Goal: Task Accomplishment & Management: Complete application form

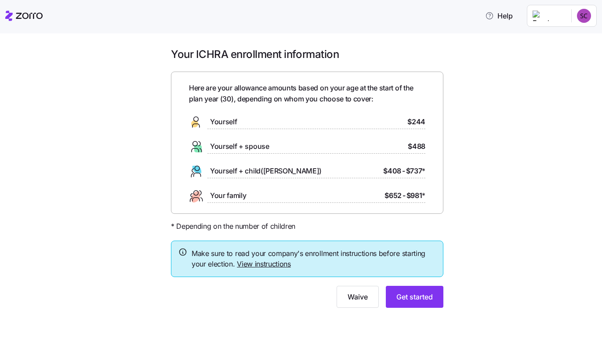
click at [232, 120] on span "Yourself" at bounding box center [223, 121] width 27 height 11
click at [260, 268] on link "View instructions" at bounding box center [264, 264] width 54 height 9
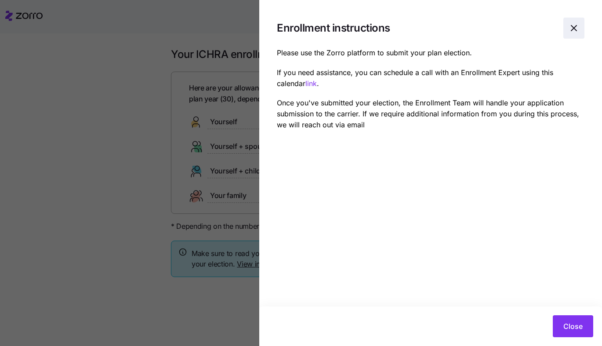
click at [572, 27] on icon "button" at bounding box center [573, 27] width 5 height 5
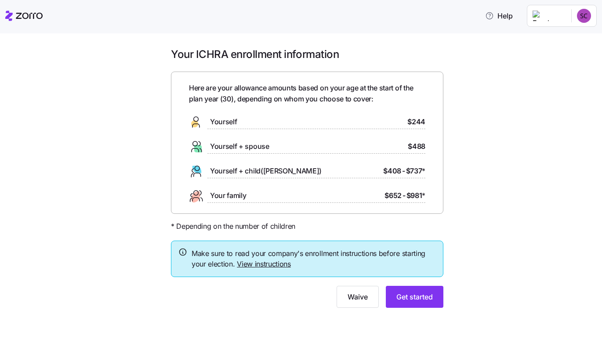
click at [249, 261] on link "View instructions" at bounding box center [264, 264] width 54 height 9
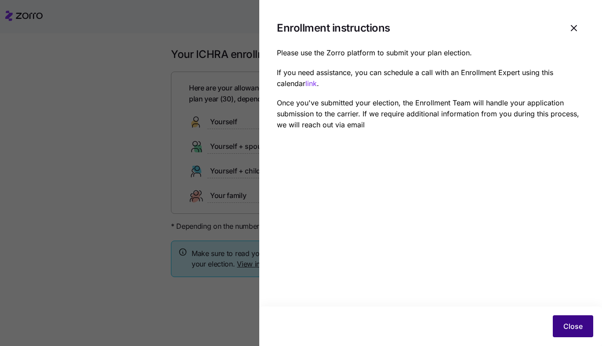
click at [570, 336] on button "Close" at bounding box center [573, 326] width 40 height 22
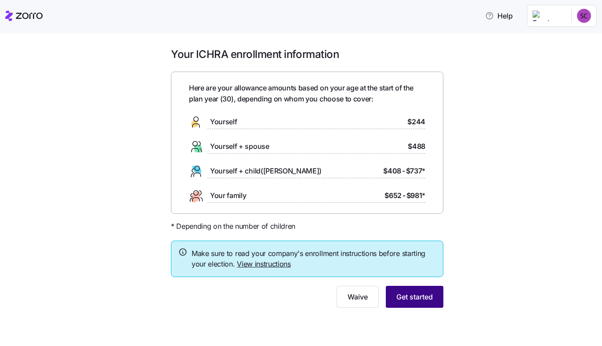
click at [416, 296] on span "Get started" at bounding box center [414, 297] width 36 height 11
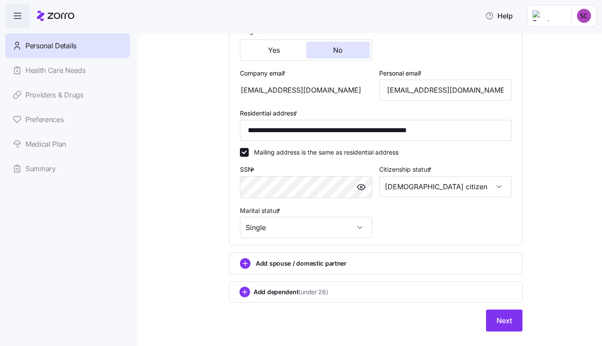
scroll to position [230, 0]
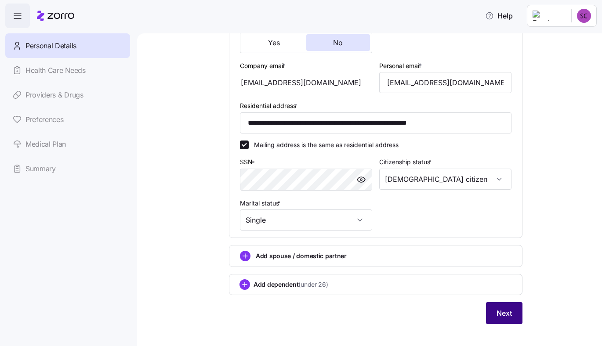
click at [503, 304] on button "Next" at bounding box center [504, 313] width 36 height 22
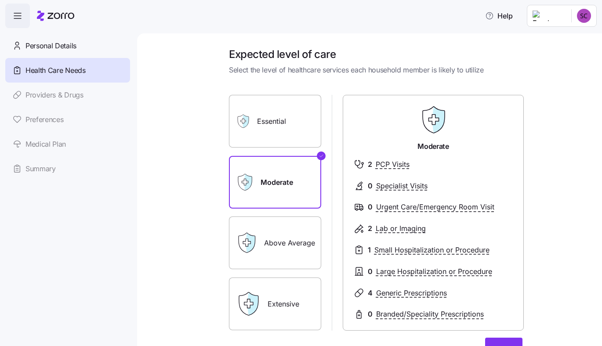
scroll to position [11, 0]
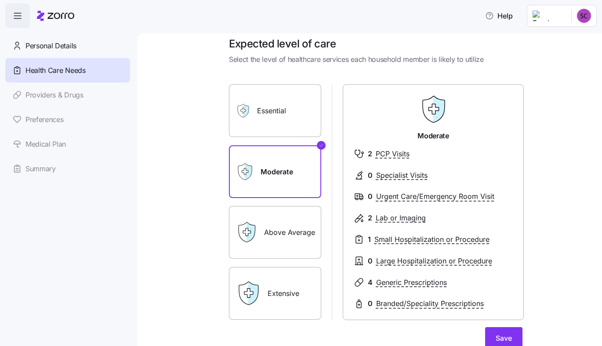
click at [275, 111] on label "Essential" at bounding box center [275, 110] width 92 height 53
click at [0, 0] on input "Essential" at bounding box center [0, 0] width 0 height 0
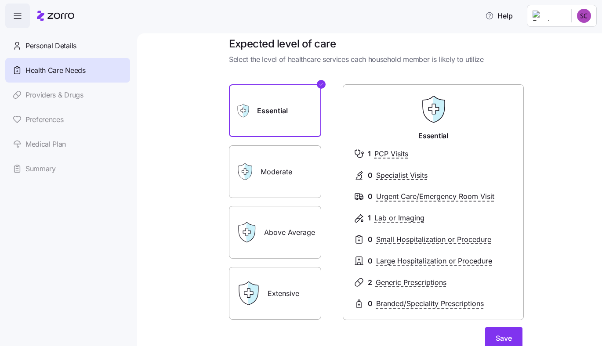
click at [258, 159] on div "Moderate" at bounding box center [275, 171] width 92 height 53
click at [283, 196] on label "Moderate" at bounding box center [275, 171] width 92 height 53
click at [0, 0] on input "Moderate" at bounding box center [0, 0] width 0 height 0
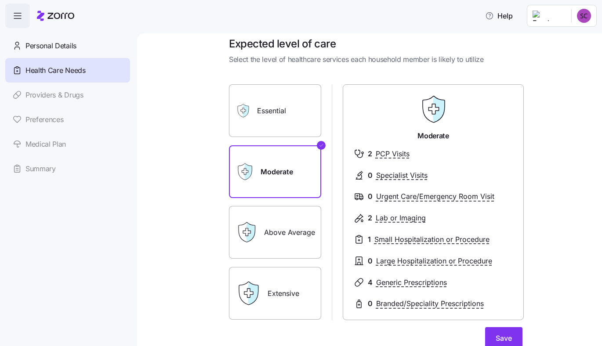
click at [270, 96] on label "Essential" at bounding box center [275, 110] width 92 height 53
click at [0, 0] on input "Essential" at bounding box center [0, 0] width 0 height 0
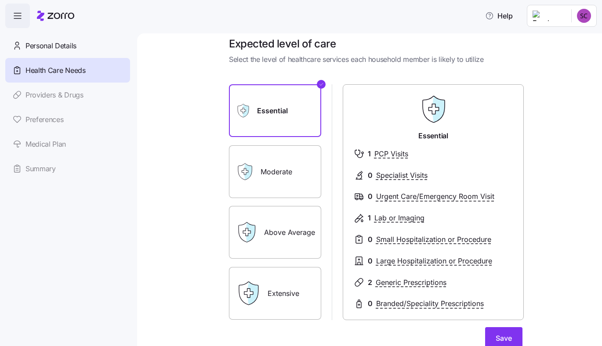
click at [276, 157] on label "Moderate" at bounding box center [275, 171] width 92 height 53
click at [0, 0] on input "Moderate" at bounding box center [0, 0] width 0 height 0
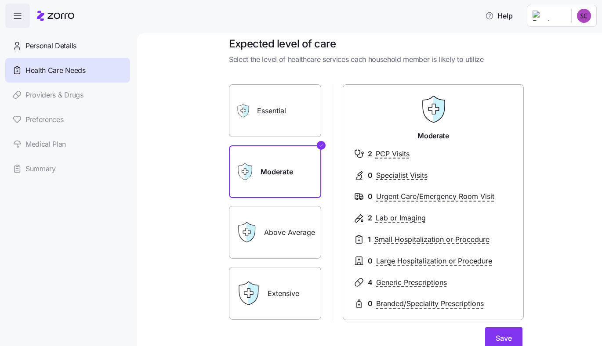
click at [274, 105] on label "Essential" at bounding box center [275, 110] width 92 height 53
click at [0, 0] on input "Essential" at bounding box center [0, 0] width 0 height 0
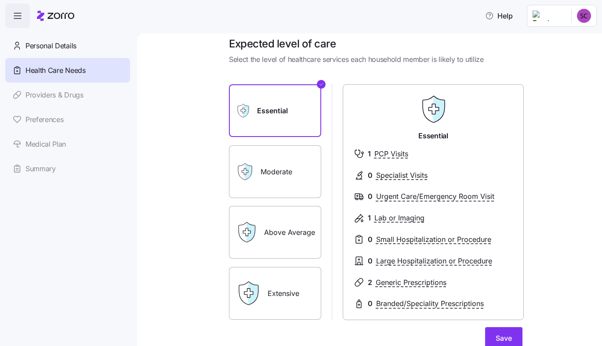
click at [268, 178] on label "Moderate" at bounding box center [275, 171] width 92 height 53
click at [0, 0] on input "Moderate" at bounding box center [0, 0] width 0 height 0
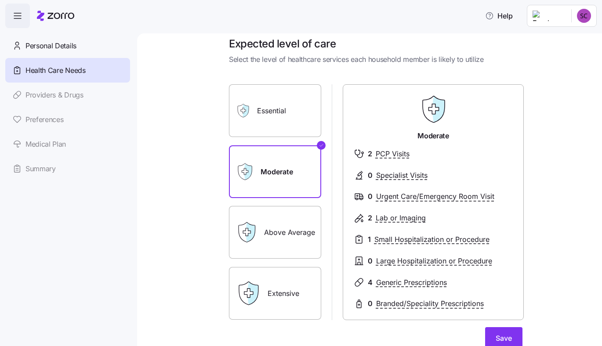
click at [275, 122] on label "Essential" at bounding box center [275, 110] width 92 height 53
click at [0, 0] on input "Essential" at bounding box center [0, 0] width 0 height 0
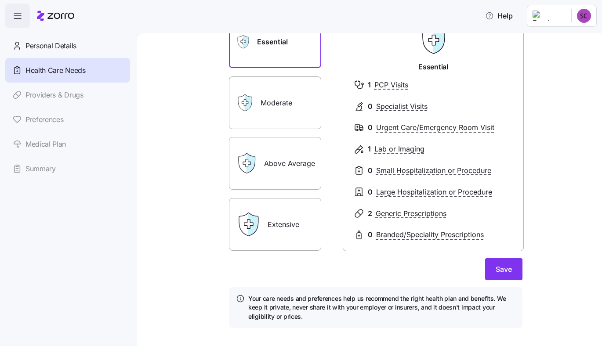
scroll to position [93, 0]
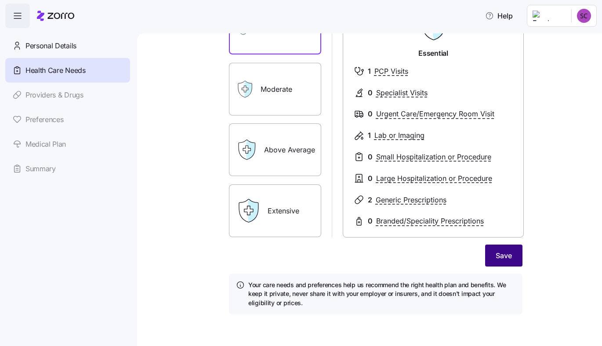
click at [516, 262] on button "Save" at bounding box center [503, 256] width 37 height 22
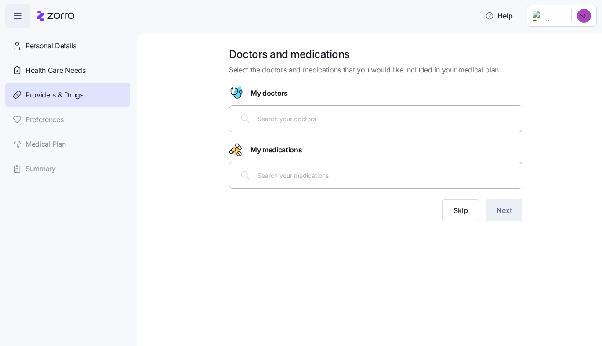
click at [266, 177] on input "text" at bounding box center [386, 175] width 259 height 10
type input "a"
click at [302, 186] on div "alyacen" at bounding box center [375, 175] width 293 height 27
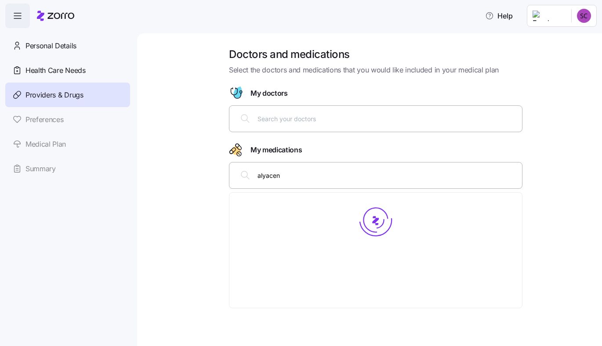
type input "alyace"
click at [291, 176] on input "alyace" at bounding box center [386, 175] width 259 height 10
paste input "Norethindrone/Ethinyl [MEDICAL_DATA]"
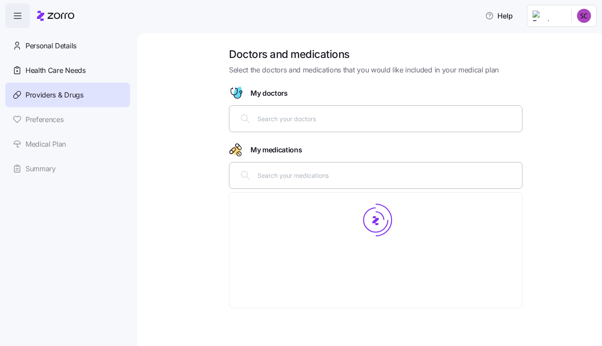
type input "Norethindrone/Ethinyl [MEDICAL_DATA]"
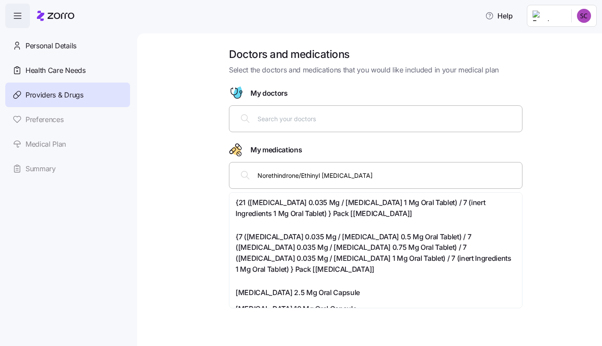
click at [304, 174] on input "Norethindrone/Ethinyl [MEDICAL_DATA]" at bounding box center [386, 175] width 259 height 10
click at [350, 214] on span "{21 ([MEDICAL_DATA] 0.035 Mg / [MEDICAL_DATA] 1 Mg Oral Tablet) / 7 (inert Ingr…" at bounding box center [375, 208] width 280 height 22
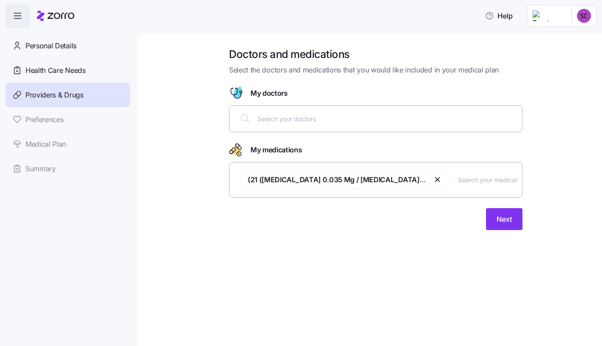
click at [389, 234] on div "Doctors and medications Select the doctors and medications that you would like …" at bounding box center [376, 143] width 308 height 193
click at [496, 215] on span "Next" at bounding box center [503, 219] width 15 height 11
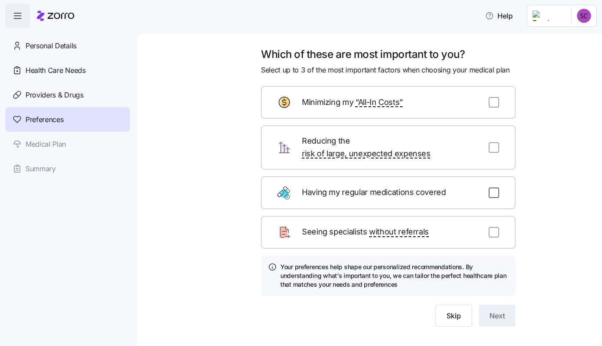
click at [489, 188] on input "checkbox" at bounding box center [494, 193] width 11 height 11
checkbox input "true"
click at [490, 101] on input "checkbox" at bounding box center [494, 102] width 11 height 11
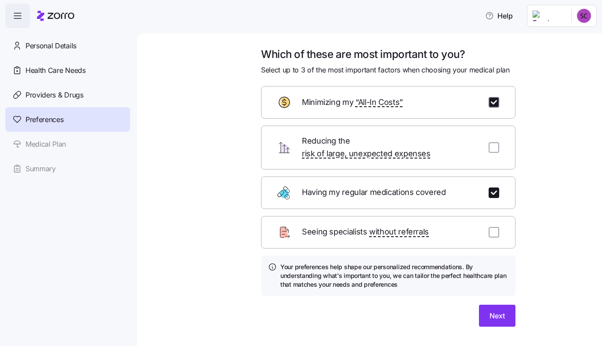
checkbox input "true"
click at [509, 315] on button "Next" at bounding box center [497, 316] width 36 height 22
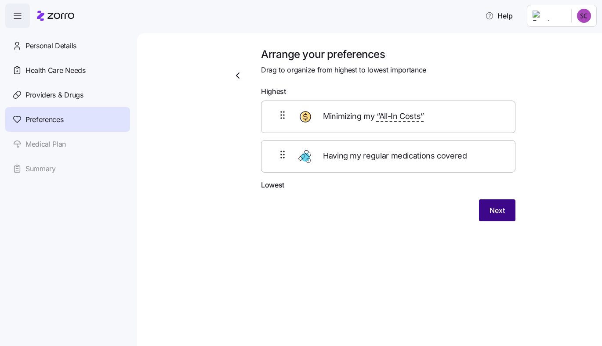
click at [490, 218] on button "Next" at bounding box center [497, 210] width 36 height 22
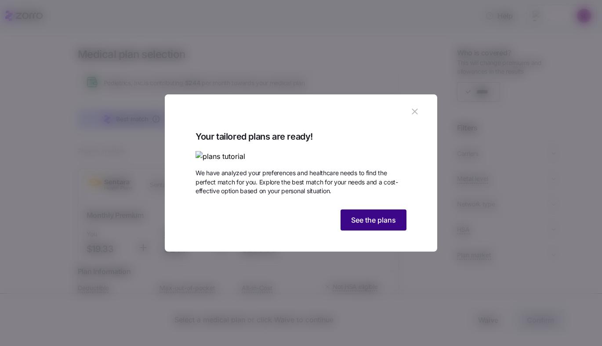
click at [374, 225] on span "See the plans" at bounding box center [373, 220] width 45 height 11
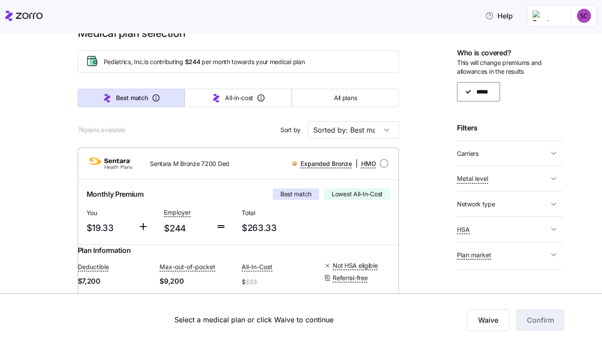
scroll to position [23, 0]
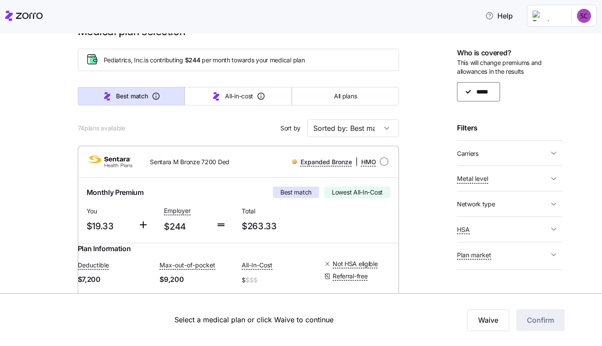
click at [554, 234] on button "HSA" at bounding box center [509, 230] width 105 height 18
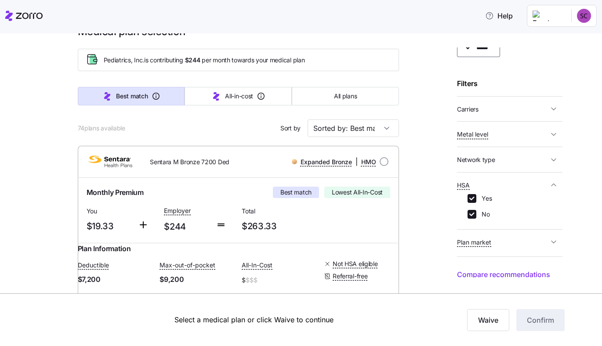
scroll to position [47, 0]
click at [472, 212] on input "No" at bounding box center [471, 212] width 9 height 9
checkbox input "false"
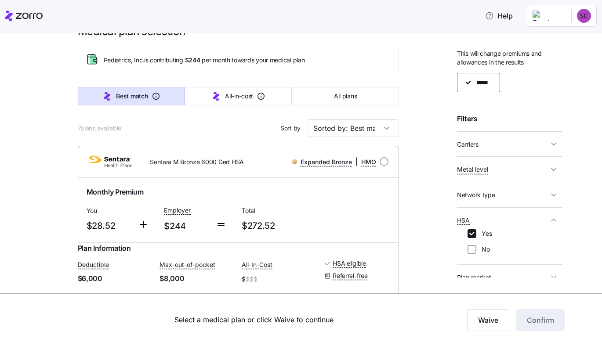
scroll to position [8, 0]
click at [552, 146] on icon "button" at bounding box center [553, 145] width 9 height 9
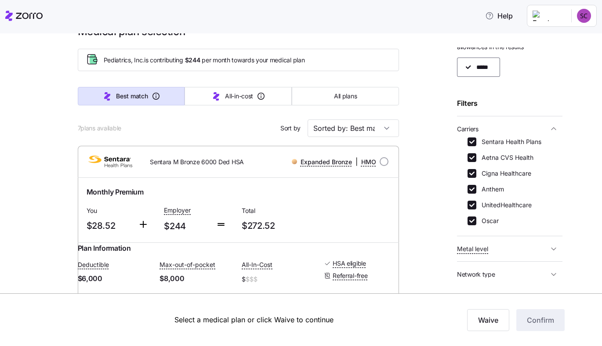
scroll to position [31, 0]
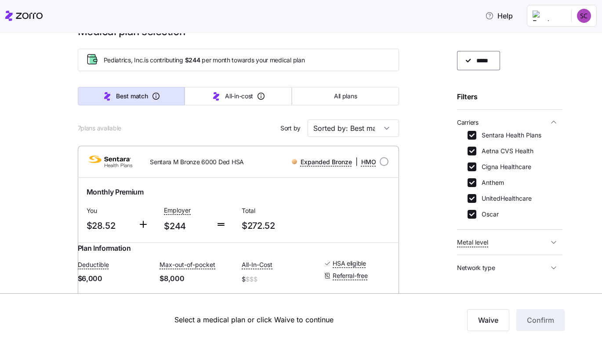
click at [551, 122] on icon "button" at bounding box center [553, 122] width 9 height 9
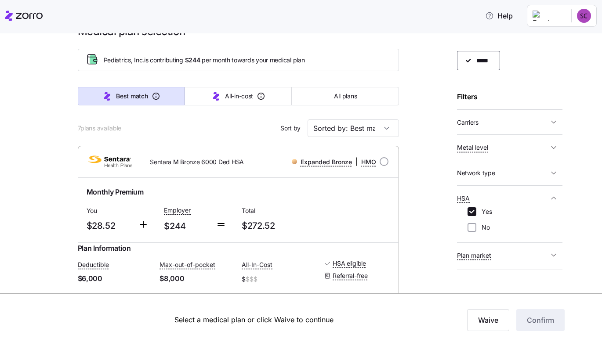
click at [555, 143] on icon "button" at bounding box center [553, 147] width 9 height 9
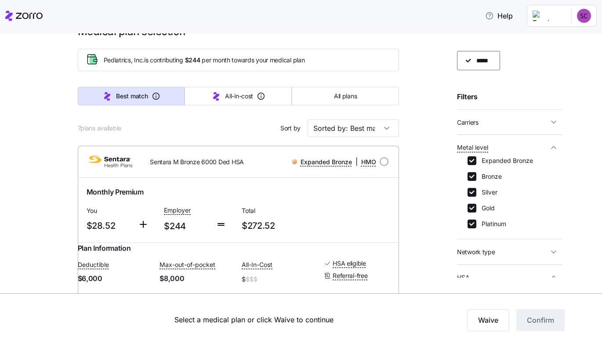
click at [555, 143] on icon "button" at bounding box center [553, 147] width 9 height 9
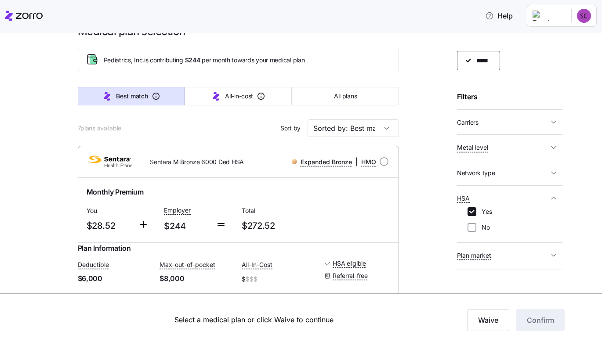
click at [557, 163] on div "Who is covered? This will change premiums and allowances in the results ***** F…" at bounding box center [509, 162] width 105 height 230
click at [554, 170] on icon "button" at bounding box center [553, 173] width 9 height 9
click at [474, 204] on input "EPO" at bounding box center [471, 205] width 9 height 9
checkbox input "false"
click at [473, 224] on input "POS" at bounding box center [471, 223] width 9 height 9
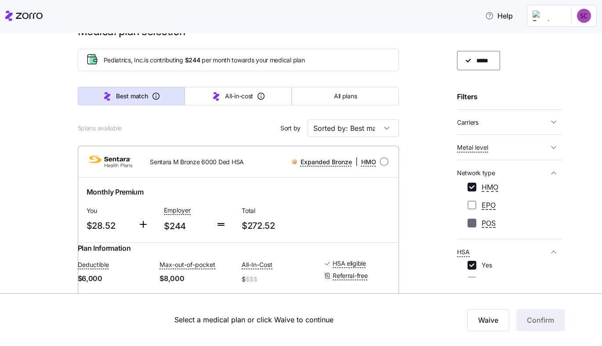
checkbox input "false"
click at [471, 206] on input "EPO" at bounding box center [471, 205] width 9 height 9
checkbox input "true"
click at [471, 225] on input "POS" at bounding box center [471, 223] width 9 height 9
checkbox input "true"
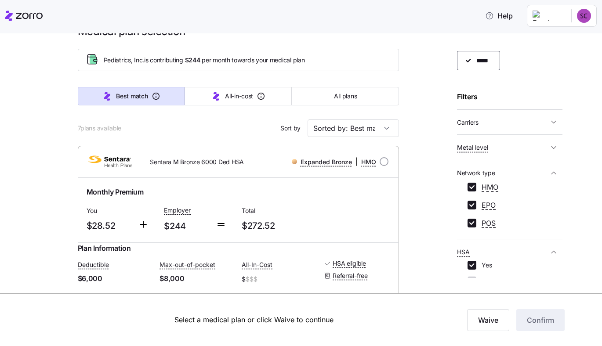
click at [549, 174] on icon "button" at bounding box center [553, 173] width 9 height 9
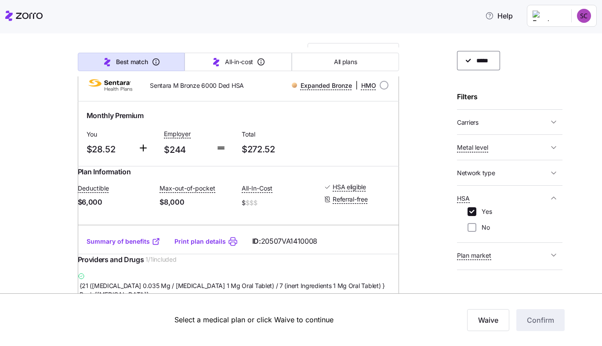
scroll to position [101, 0]
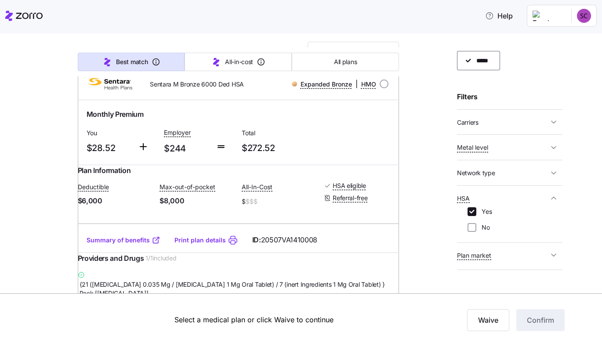
click at [532, 264] on button "Plan market" at bounding box center [509, 255] width 105 height 18
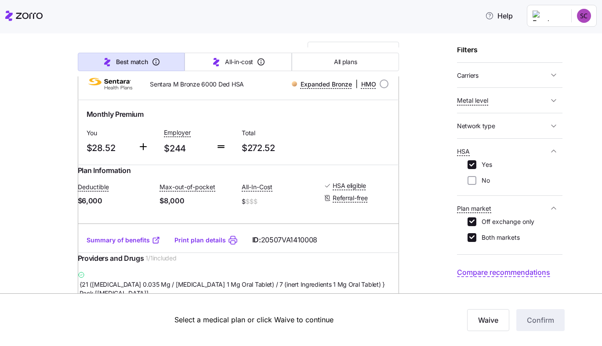
click at [554, 217] on button "Plan market" at bounding box center [509, 208] width 105 height 18
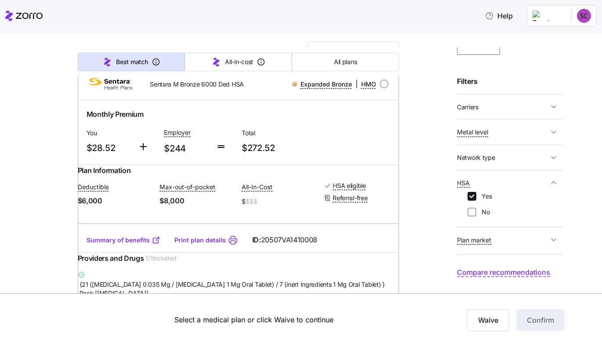
scroll to position [47, 0]
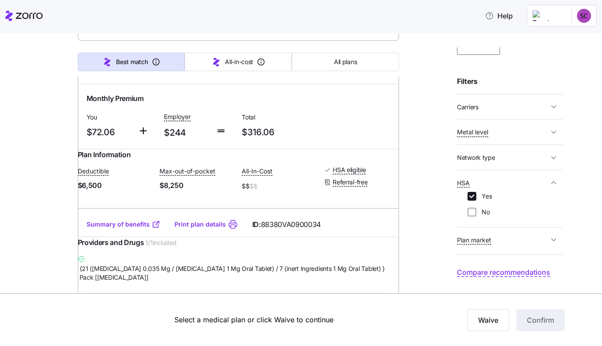
scroll to position [954, 0]
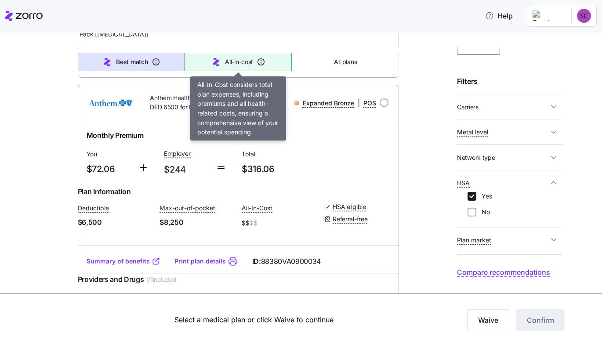
click at [239, 62] on span "All-in-cost" at bounding box center [239, 62] width 28 height 9
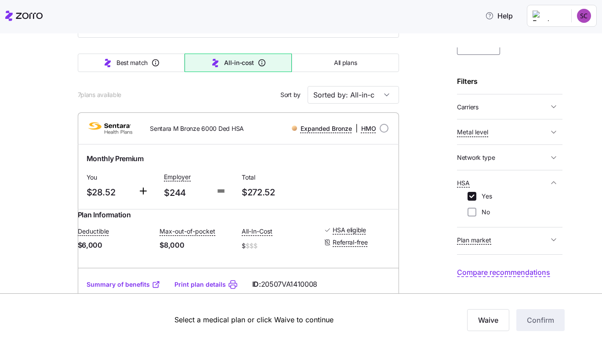
scroll to position [61, 0]
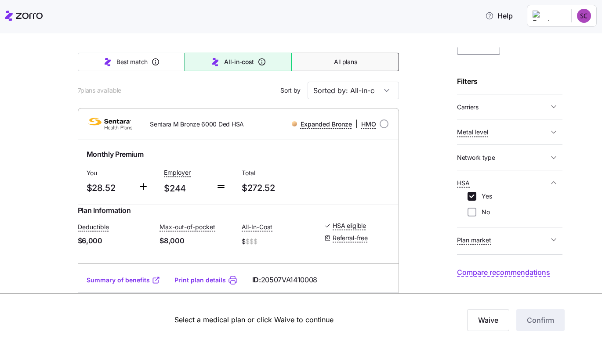
click at [341, 70] on button "All plans" at bounding box center [345, 62] width 107 height 18
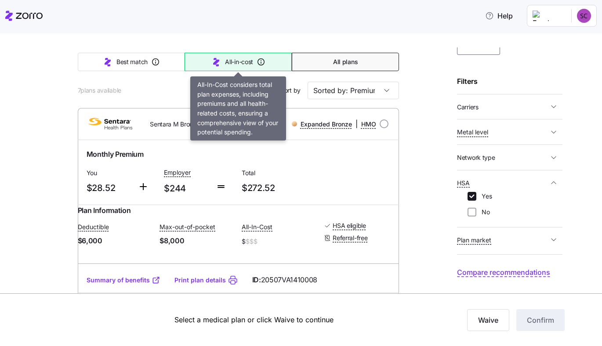
click at [233, 58] on span "All-in-cost" at bounding box center [239, 62] width 28 height 9
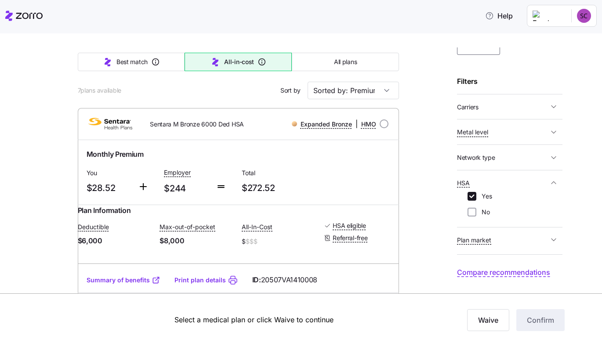
type input "Sorted by: All-in-cost"
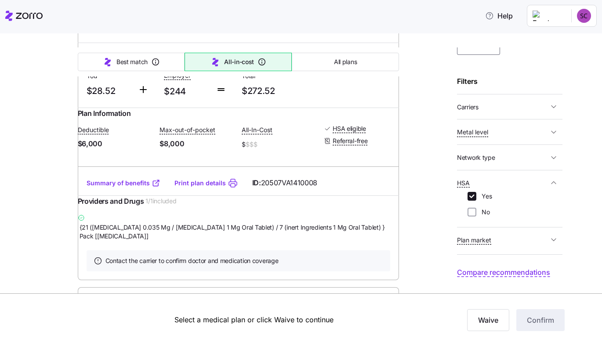
scroll to position [160, 0]
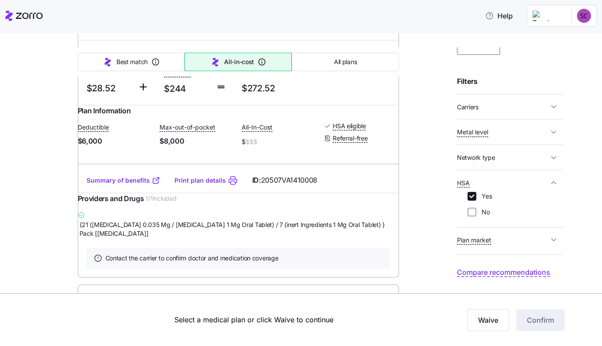
click at [119, 185] on link "Summary of benefits" at bounding box center [124, 180] width 74 height 9
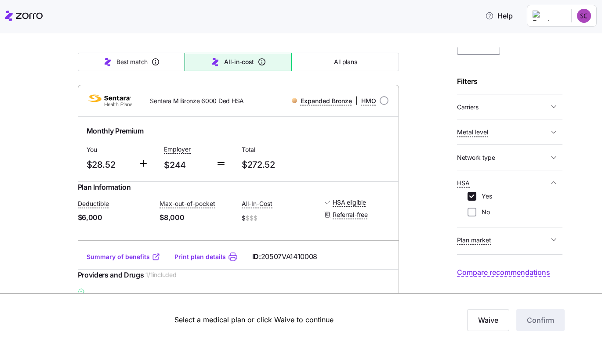
scroll to position [0, 0]
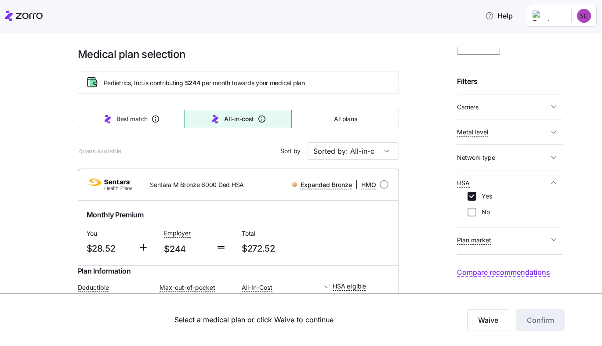
click at [557, 182] on icon "button" at bounding box center [553, 182] width 9 height 9
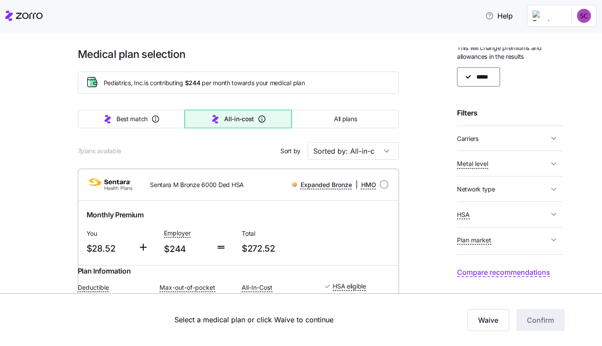
scroll to position [15, 0]
click at [552, 209] on button "HSA" at bounding box center [509, 215] width 105 height 18
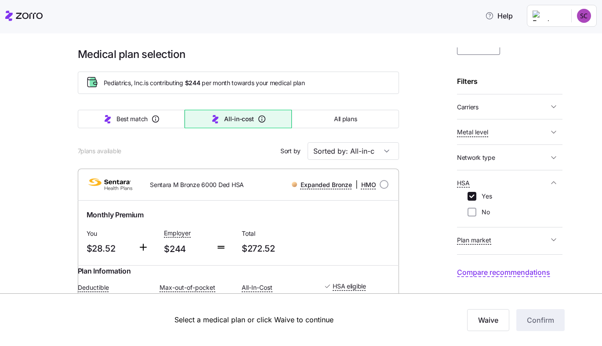
click at [552, 209] on div "Yes No" at bounding box center [509, 208] width 105 height 32
click at [474, 214] on input "No" at bounding box center [471, 212] width 9 height 9
click at [474, 217] on div "Yes No" at bounding box center [509, 208] width 84 height 32
click at [473, 214] on input "No" at bounding box center [471, 212] width 9 height 9
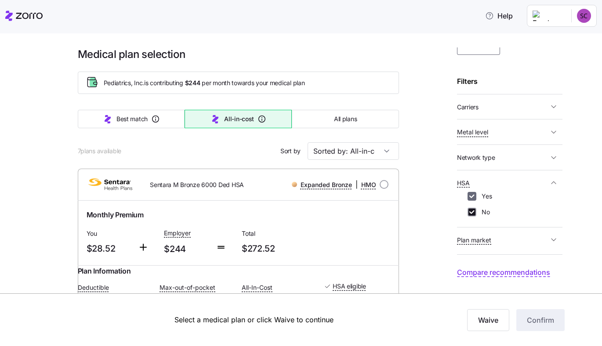
checkbox input "true"
click at [474, 195] on input "Yes" at bounding box center [471, 196] width 9 height 9
checkbox input "false"
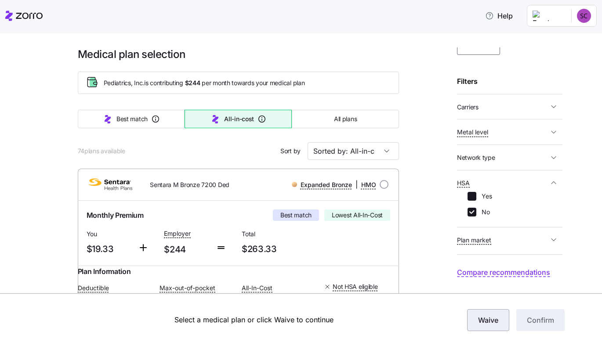
click at [471, 216] on input "No" at bounding box center [471, 212] width 9 height 9
checkbox input "false"
click at [492, 323] on span "Waive" at bounding box center [488, 320] width 20 height 11
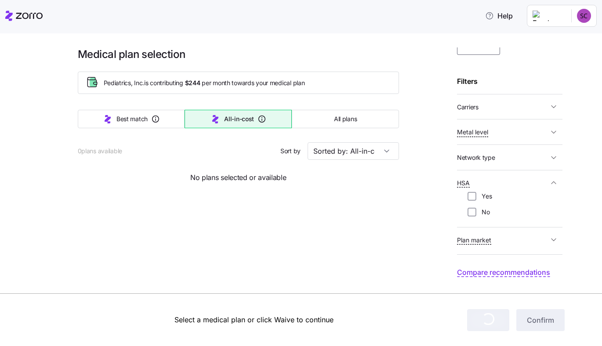
click at [423, 239] on div "Medical plan selection Pediatrics, Inc. is contributing $244 per month towards …" at bounding box center [301, 189] width 602 height 313
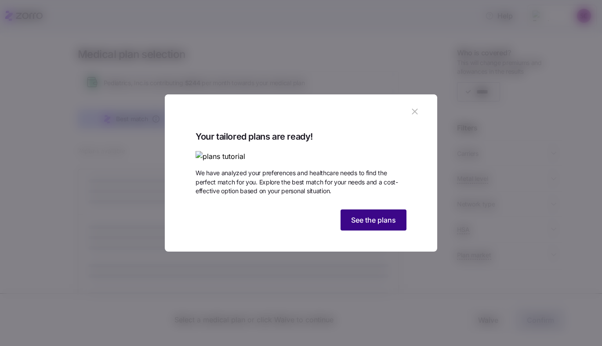
click at [385, 235] on div "Your tailored plans are ready! We have analyzed your preferences and healthcare…" at bounding box center [301, 182] width 211 height 105
click at [384, 225] on span "See the plans" at bounding box center [373, 220] width 45 height 11
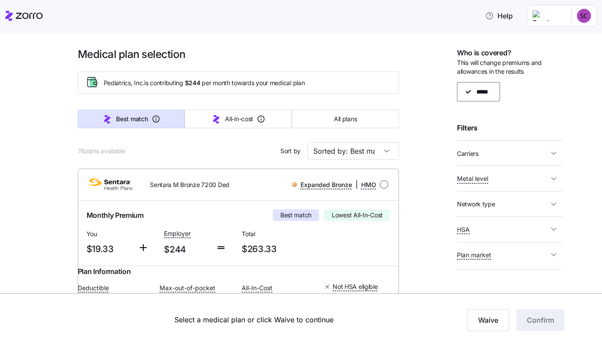
click at [384, 269] on div "Plan Information Deductible $7,200 Max-out-of-pocket $9,200 All-In-Cost $ $$$ N…" at bounding box center [239, 297] width 322 height 63
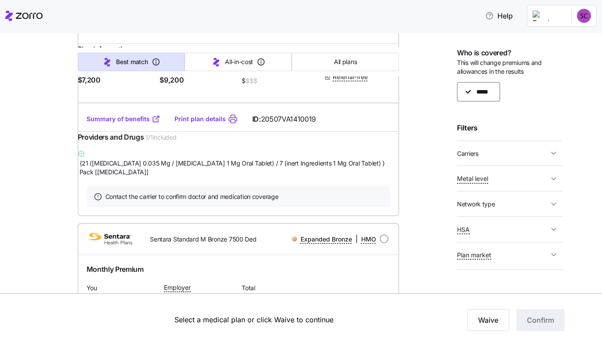
scroll to position [225, 0]
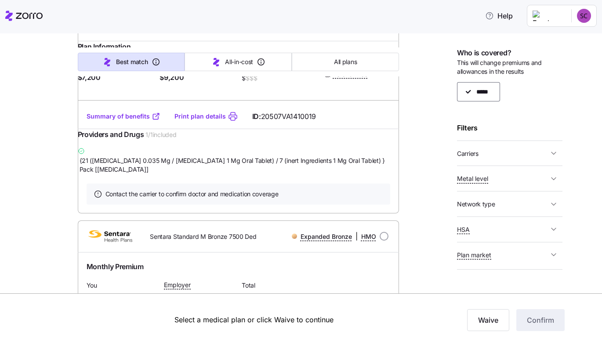
click at [497, 228] on span "HSA" at bounding box center [502, 229] width 91 height 11
click at [473, 259] on input "No" at bounding box center [471, 258] width 9 height 9
checkbox input "false"
click at [556, 227] on icon "button" at bounding box center [553, 229] width 9 height 9
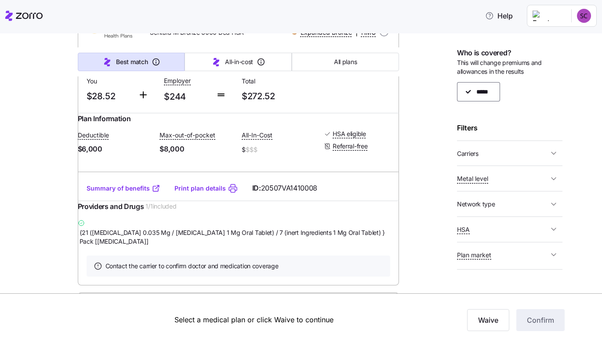
scroll to position [132, 0]
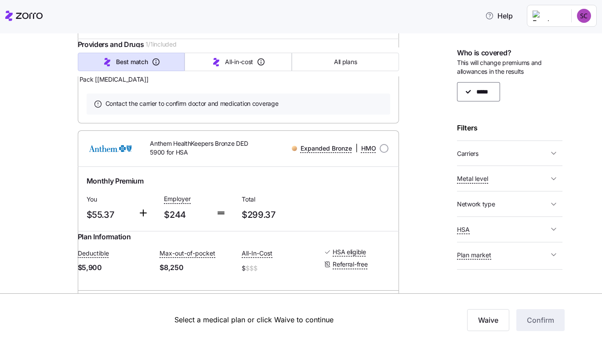
scroll to position [0, 0]
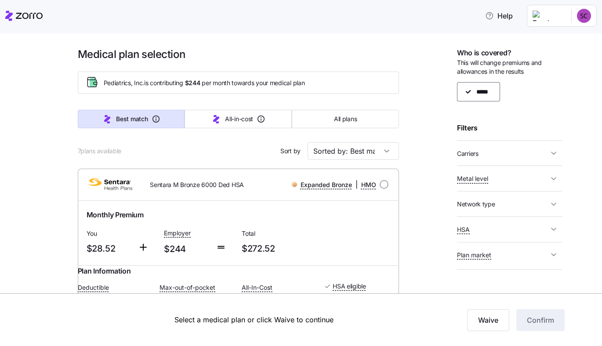
click at [548, 228] on span "button" at bounding box center [553, 229] width 11 height 9
click at [472, 243] on input "Yes" at bounding box center [471, 243] width 9 height 9
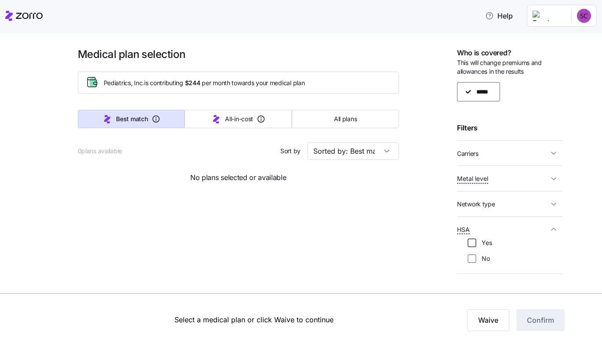
click at [472, 243] on input "Yes" at bounding box center [471, 243] width 9 height 9
checkbox input "true"
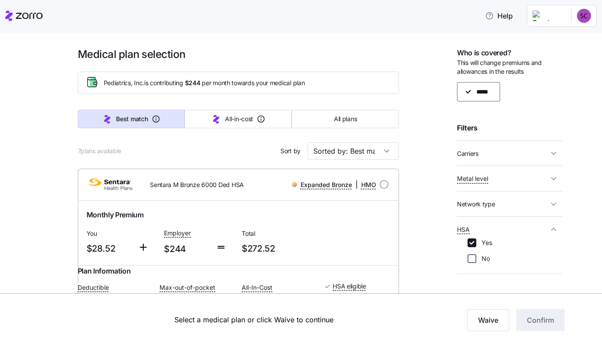
click at [472, 257] on input "No" at bounding box center [471, 258] width 9 height 9
click at [557, 229] on icon "button" at bounding box center [553, 229] width 9 height 9
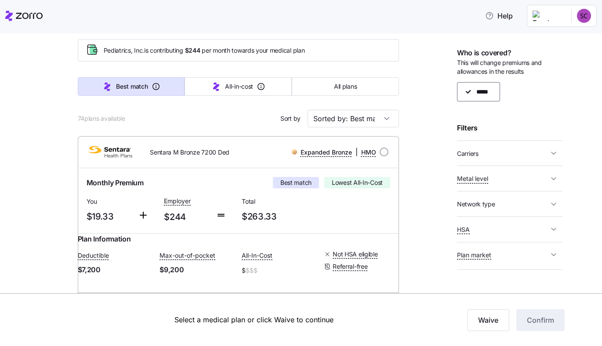
scroll to position [33, 0]
click at [543, 228] on span "HSA" at bounding box center [502, 229] width 91 height 11
click at [472, 261] on input "No" at bounding box center [471, 258] width 9 height 9
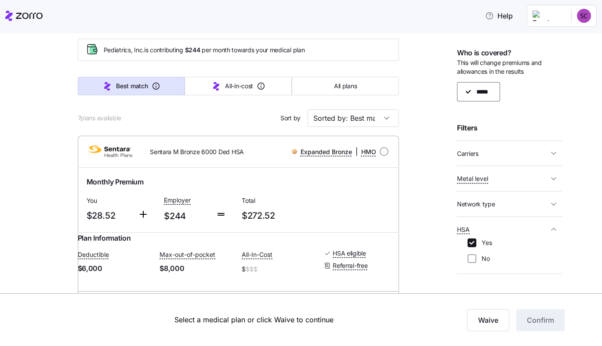
click at [528, 224] on span "HSA" at bounding box center [502, 229] width 91 height 11
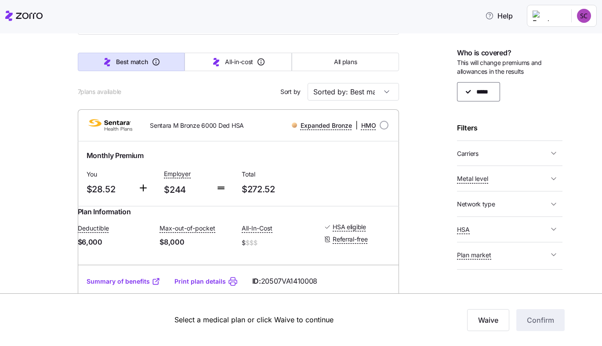
scroll to position [0, 0]
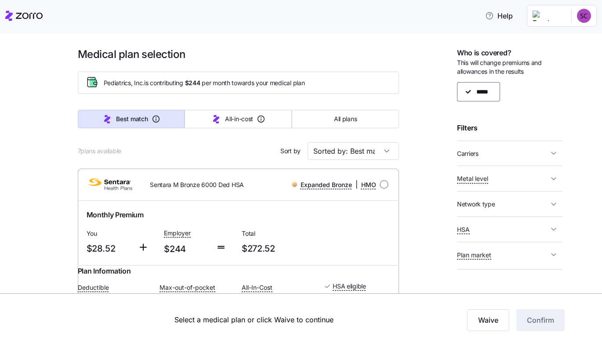
click at [547, 228] on span "HSA" at bounding box center [502, 229] width 91 height 11
click at [472, 259] on input "No" at bounding box center [471, 258] width 9 height 9
click at [509, 232] on span "HSA" at bounding box center [502, 229] width 91 height 11
click at [473, 263] on div "Yes No" at bounding box center [509, 255] width 84 height 32
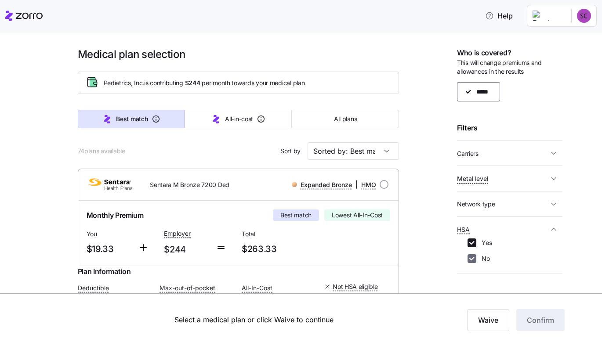
click at [471, 259] on input "No" at bounding box center [471, 258] width 9 height 9
checkbox input "false"
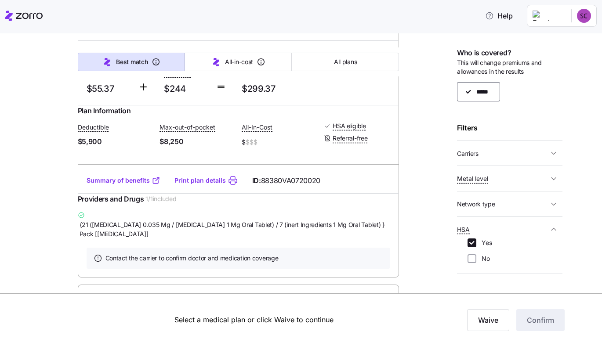
scroll to position [724, 0]
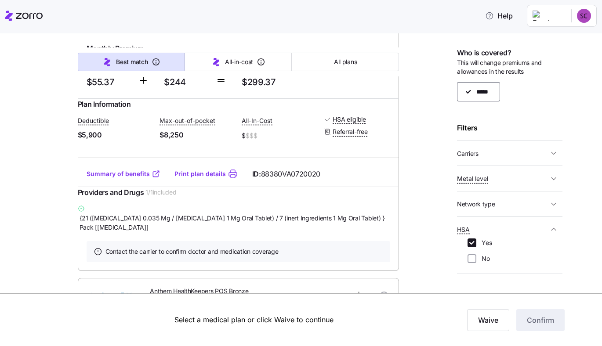
click at [134, 178] on link "Summary of benefits" at bounding box center [124, 174] width 74 height 9
click at [27, 216] on div "Medical plan selection Pediatrics, Inc. is contributing $244 per month towards …" at bounding box center [307, 94] width 565 height 1540
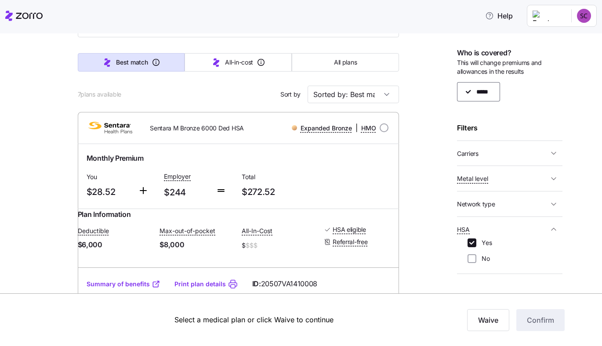
scroll to position [43, 0]
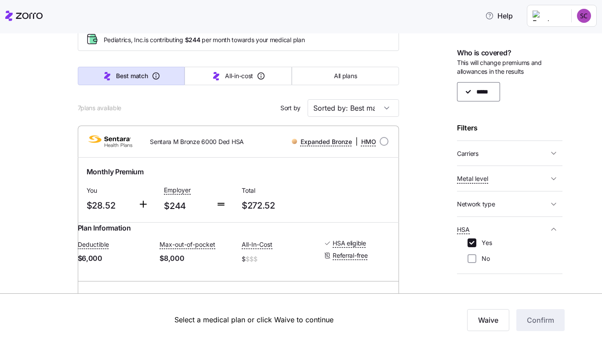
click at [133, 145] on img at bounding box center [110, 141] width 51 height 21
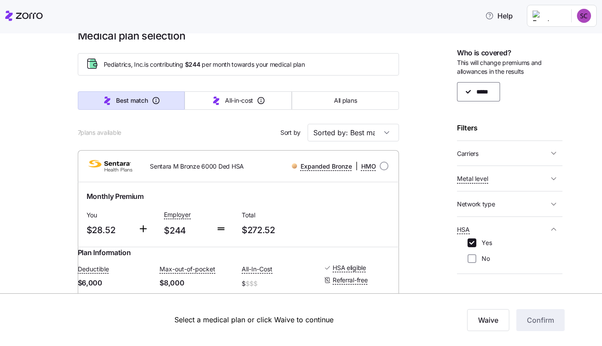
scroll to position [0, 0]
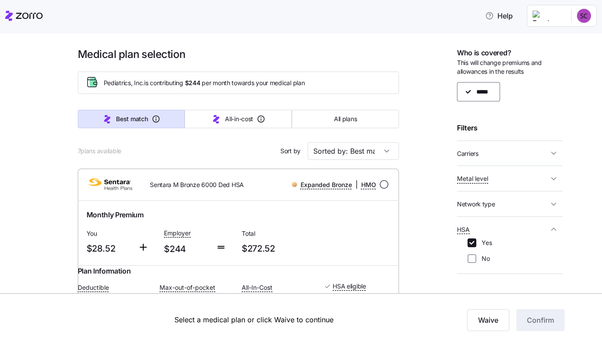
click at [387, 185] on input "radio" at bounding box center [384, 184] width 9 height 9
radio input "true"
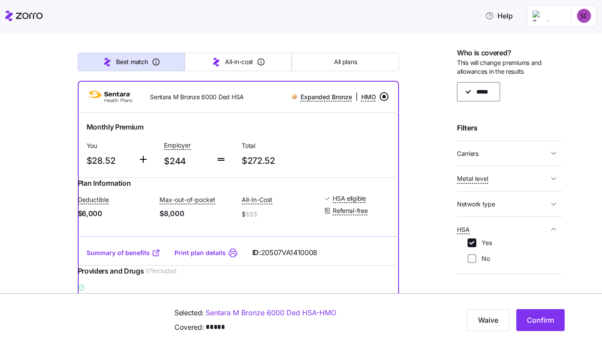
scroll to position [88, 0]
click at [472, 257] on input "No" at bounding box center [471, 258] width 9 height 9
checkbox input "true"
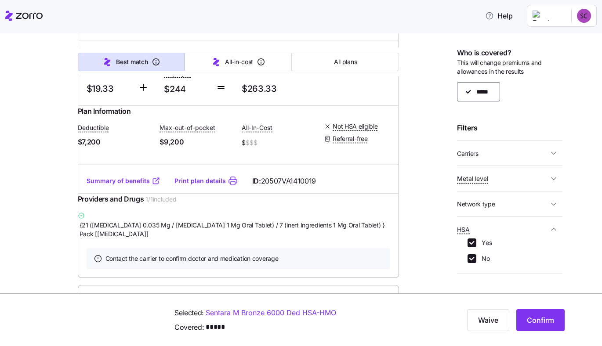
scroll to position [165, 0]
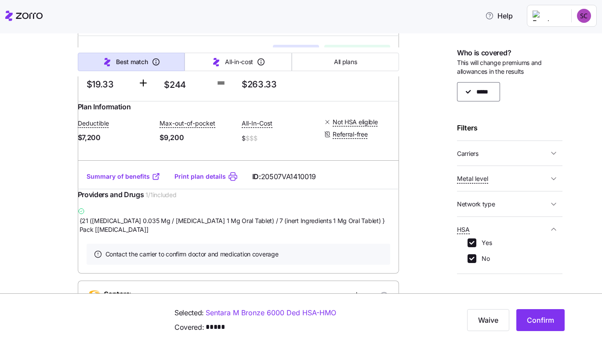
click at [112, 181] on link "Summary of benefits" at bounding box center [124, 176] width 74 height 9
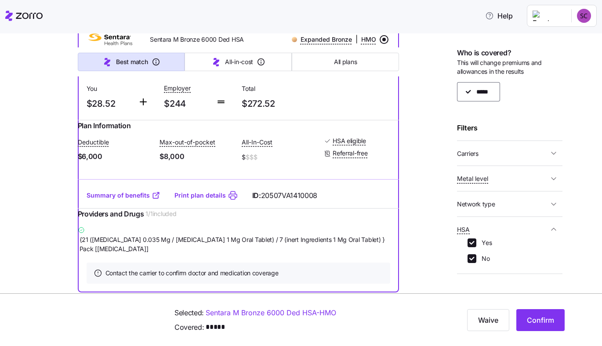
scroll to position [699, 0]
click at [525, 312] on button "Confirm" at bounding box center [540, 320] width 48 height 22
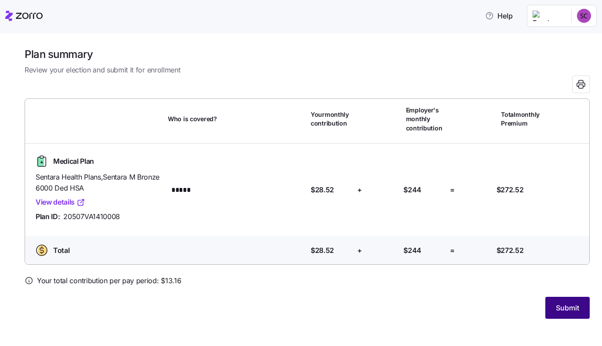
click at [562, 314] on button "Submit" at bounding box center [567, 308] width 44 height 22
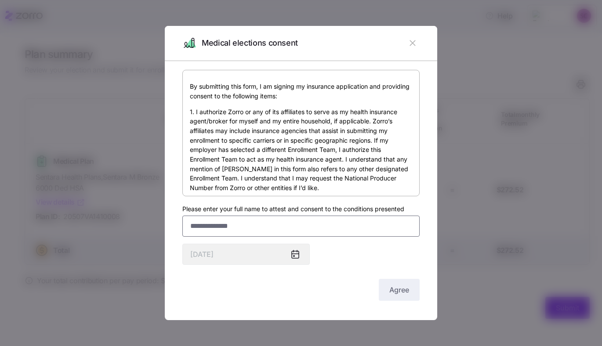
click at [229, 235] on input "Please enter your full name to attest and consent to the conditions presented" at bounding box center [300, 226] width 237 height 21
type input "**********"
click at [397, 296] on button "Agree" at bounding box center [399, 290] width 41 height 22
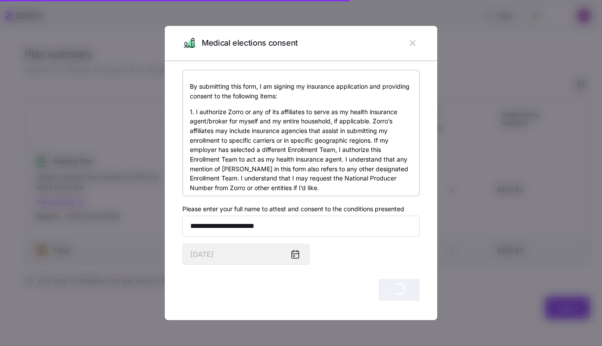
click at [297, 256] on icon at bounding box center [295, 254] width 7 height 7
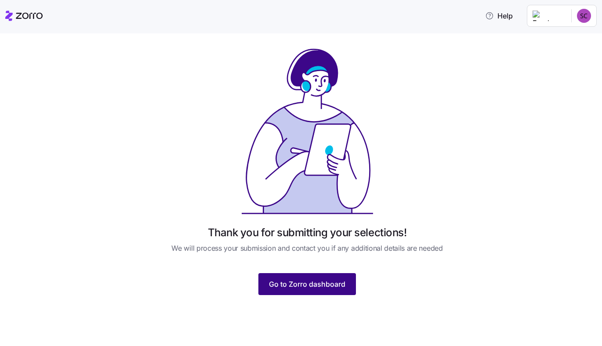
click at [333, 285] on span "Go to Zorro dashboard" at bounding box center [307, 284] width 76 height 11
